Goal: Task Accomplishment & Management: Manage account settings

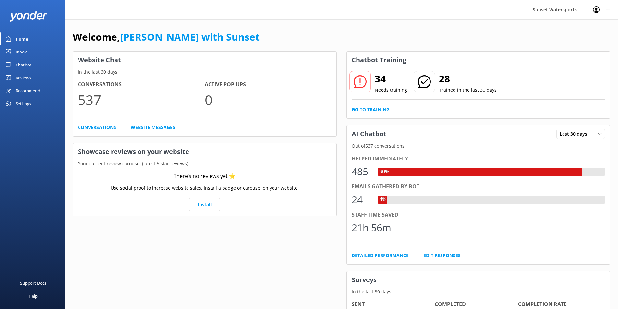
click at [18, 51] on div "Inbox" at bounding box center [21, 51] width 11 height 13
